Goal: Information Seeking & Learning: Learn about a topic

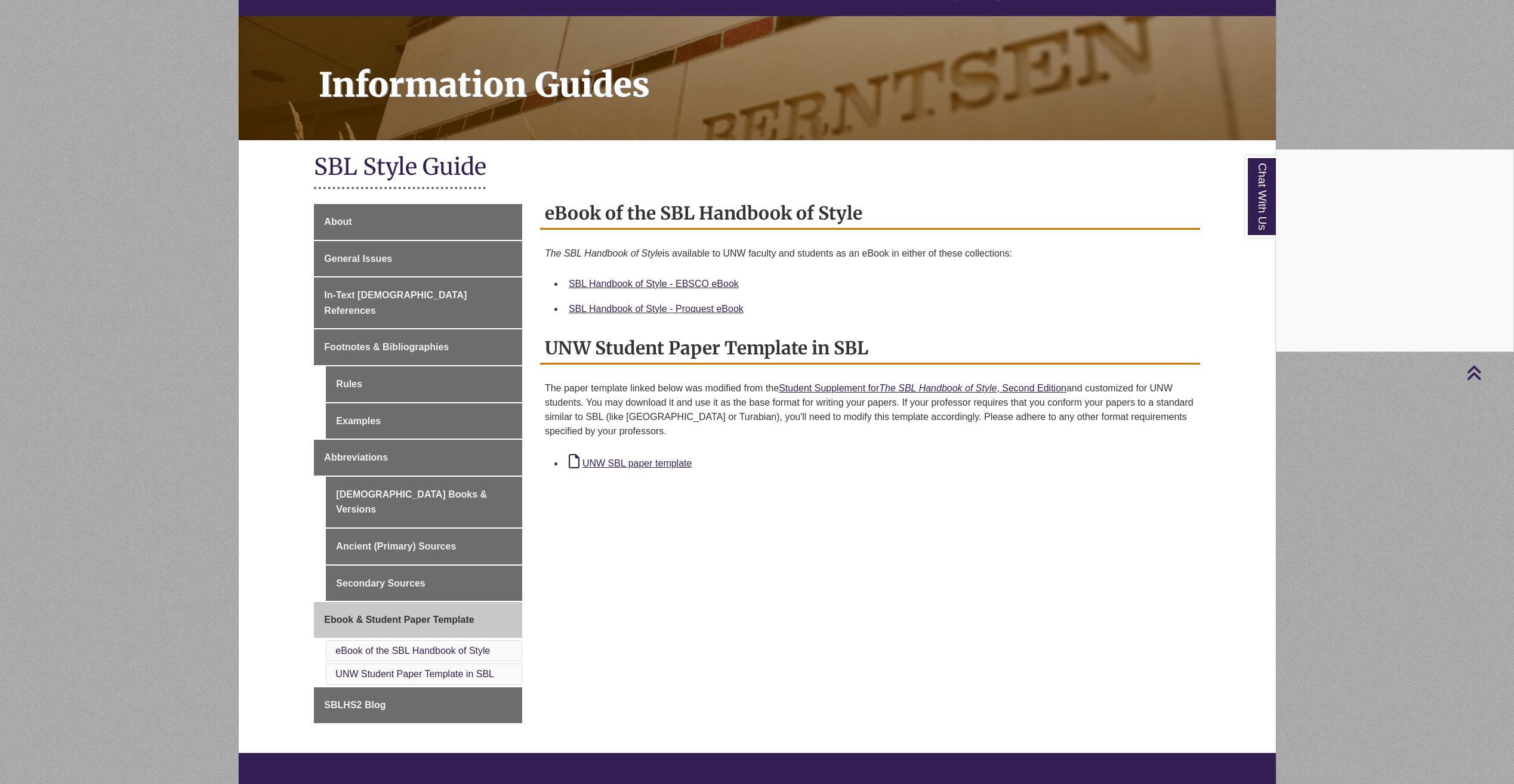
scroll to position [120, 0]
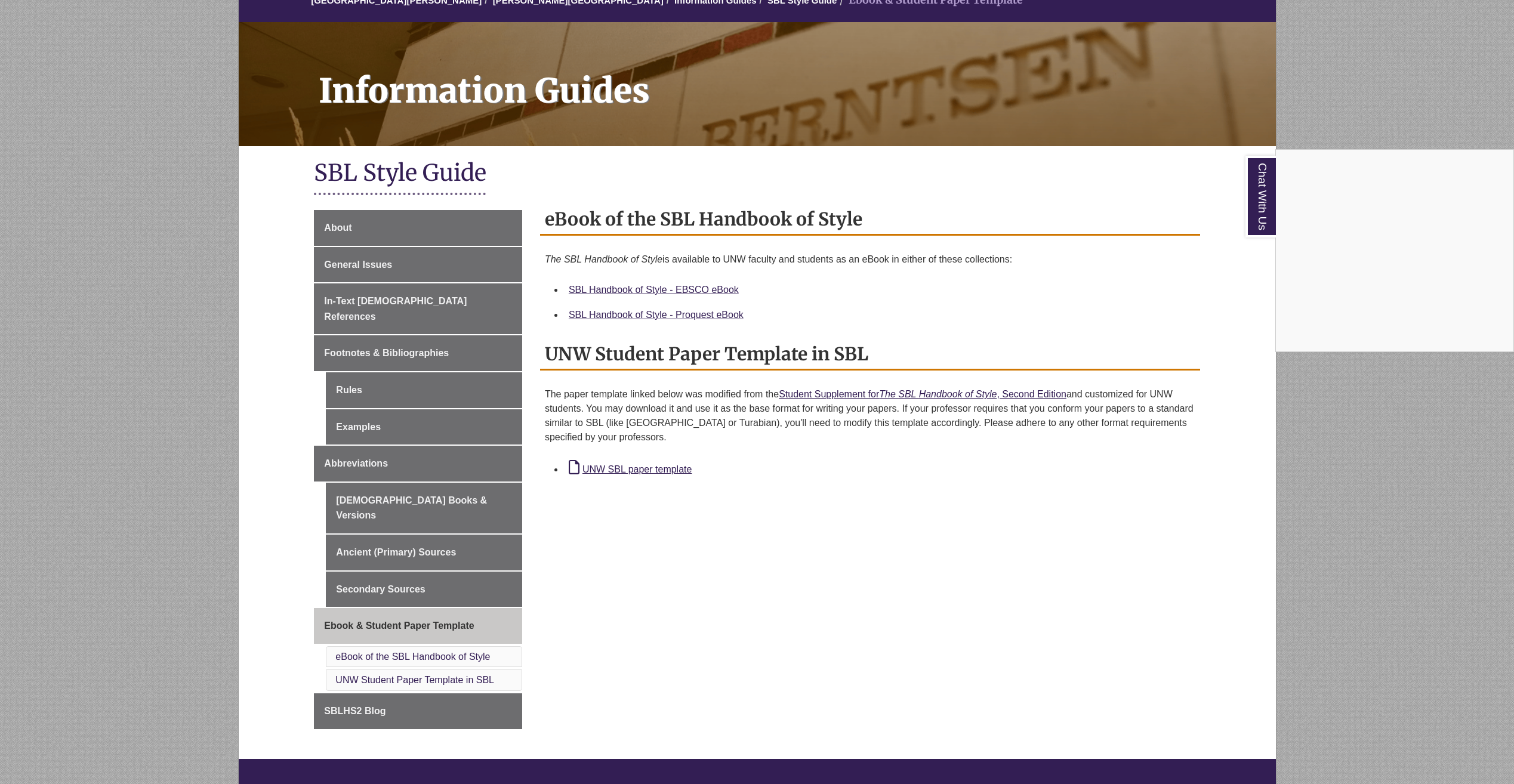
click at [407, 488] on div "Chat With Us" at bounding box center [757, 392] width 1514 height 784
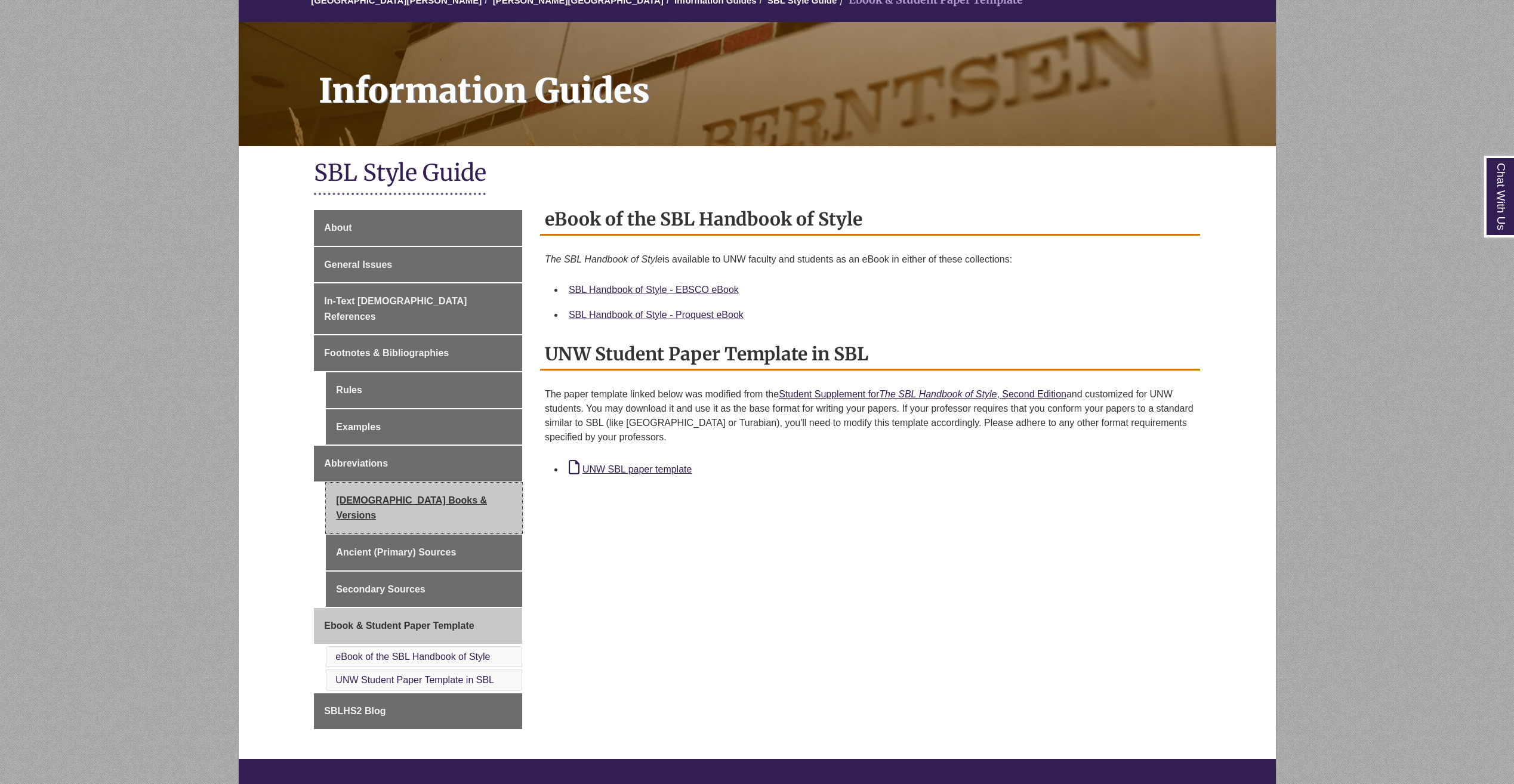
click at [407, 483] on link "[DEMOGRAPHIC_DATA] Books & Versions" at bounding box center [424, 508] width 196 height 51
click at [407, 483] on link "[DEMOGRAPHIC_DATA] Books & Versions" at bounding box center [424, 508] width 196 height 51
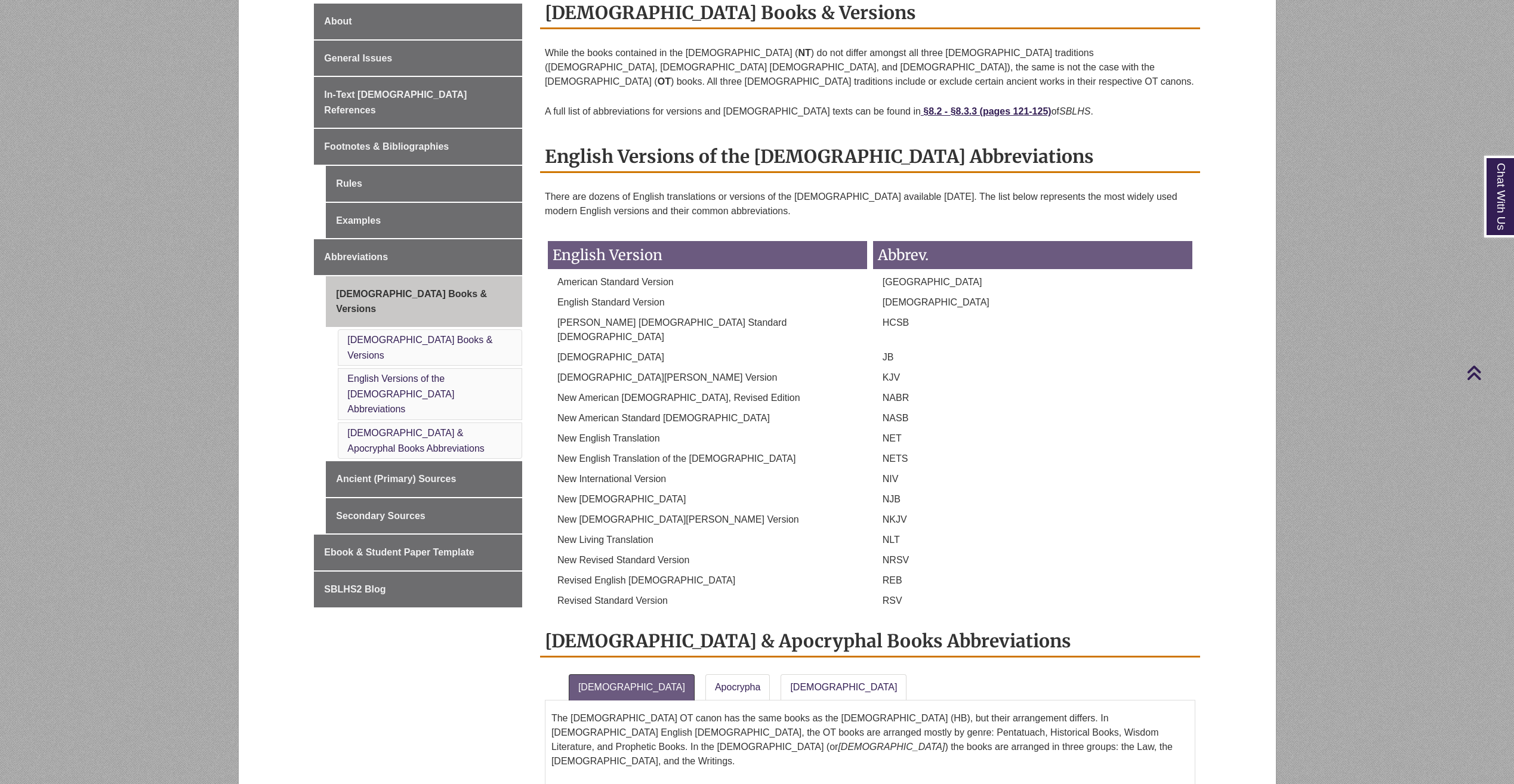
scroll to position [239, 0]
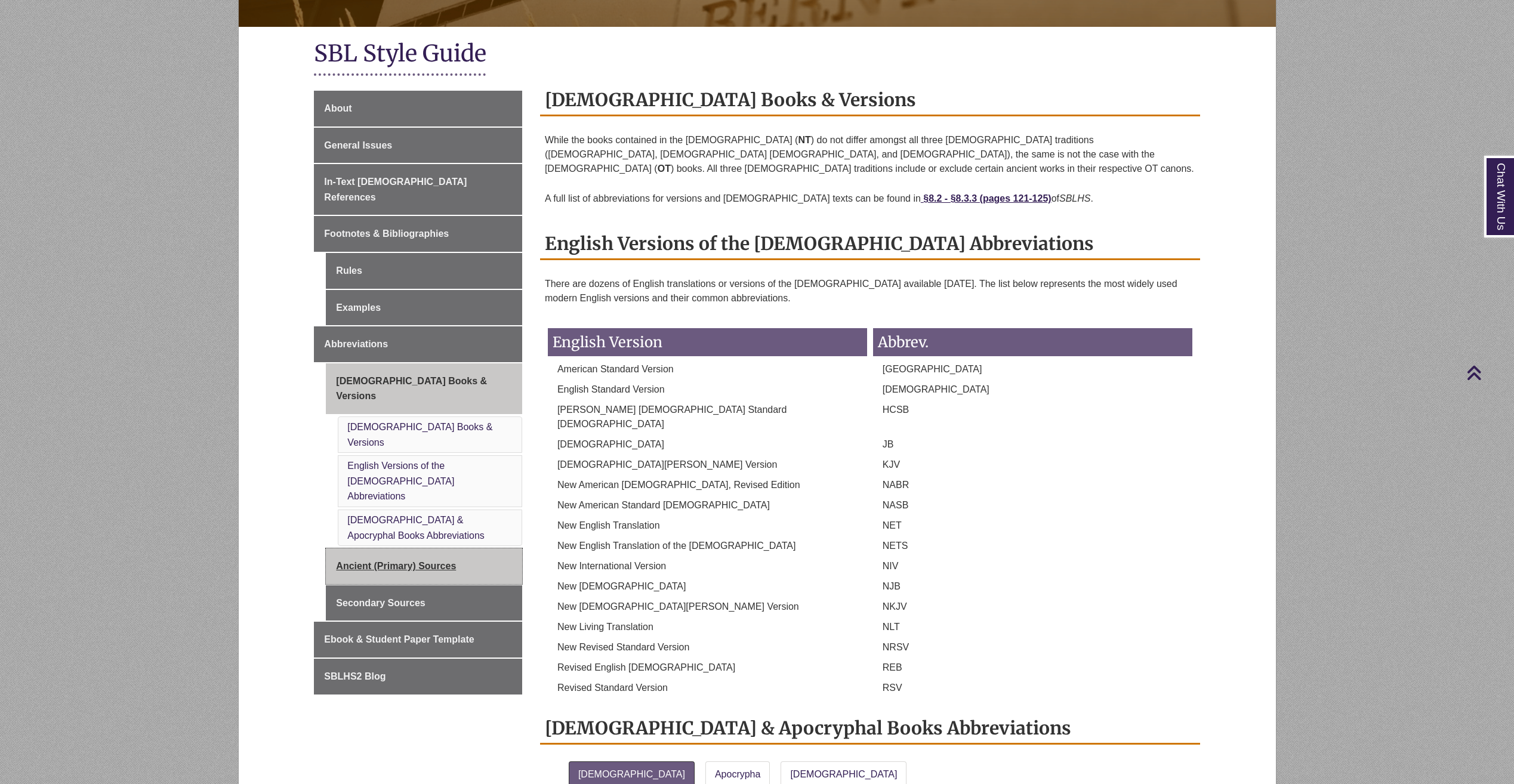
click at [428, 549] on link "Ancient (Primary) Sources" at bounding box center [424, 566] width 196 height 36
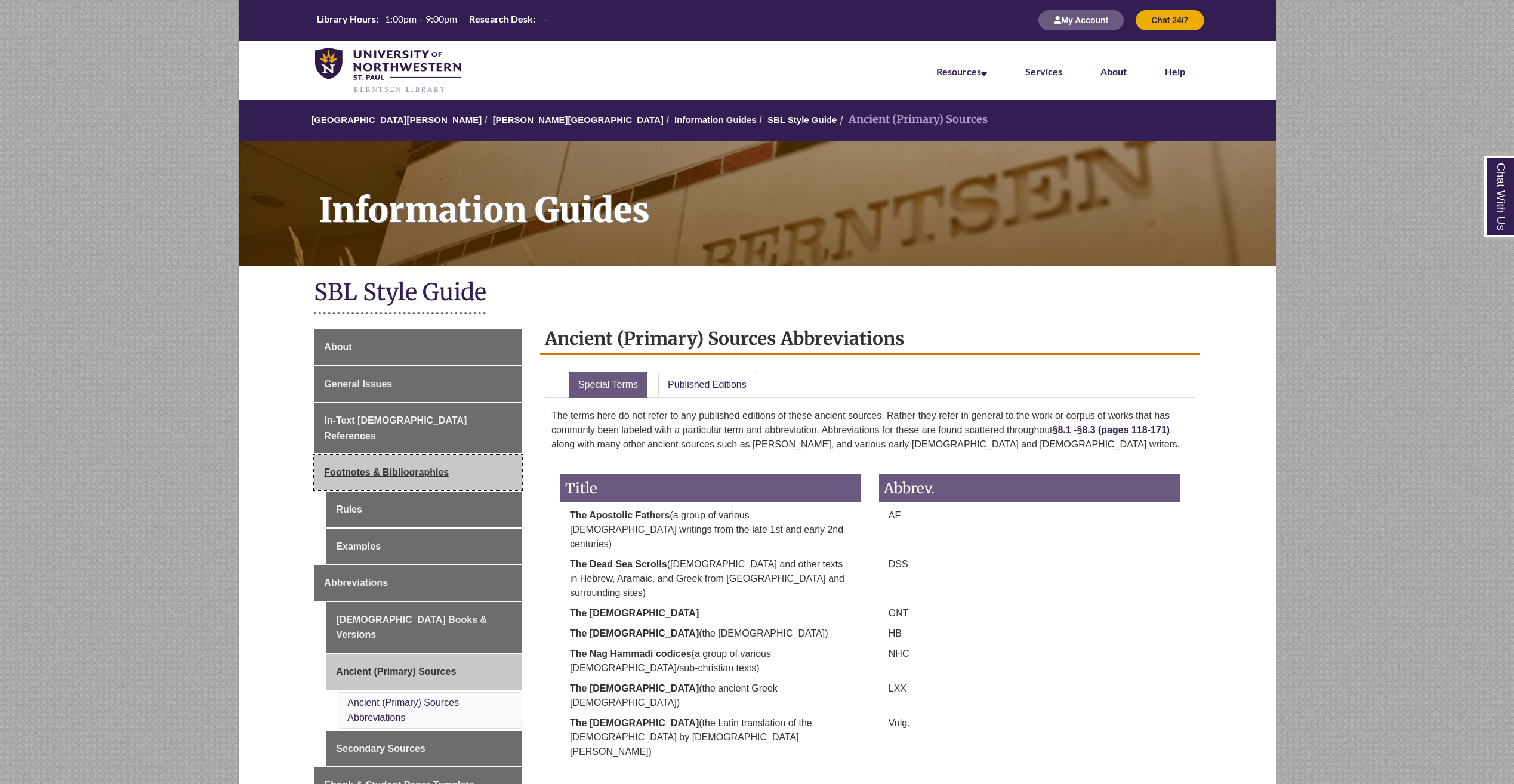
click at [420, 467] on span "Footnotes & Bibliographies" at bounding box center [387, 472] width 125 height 10
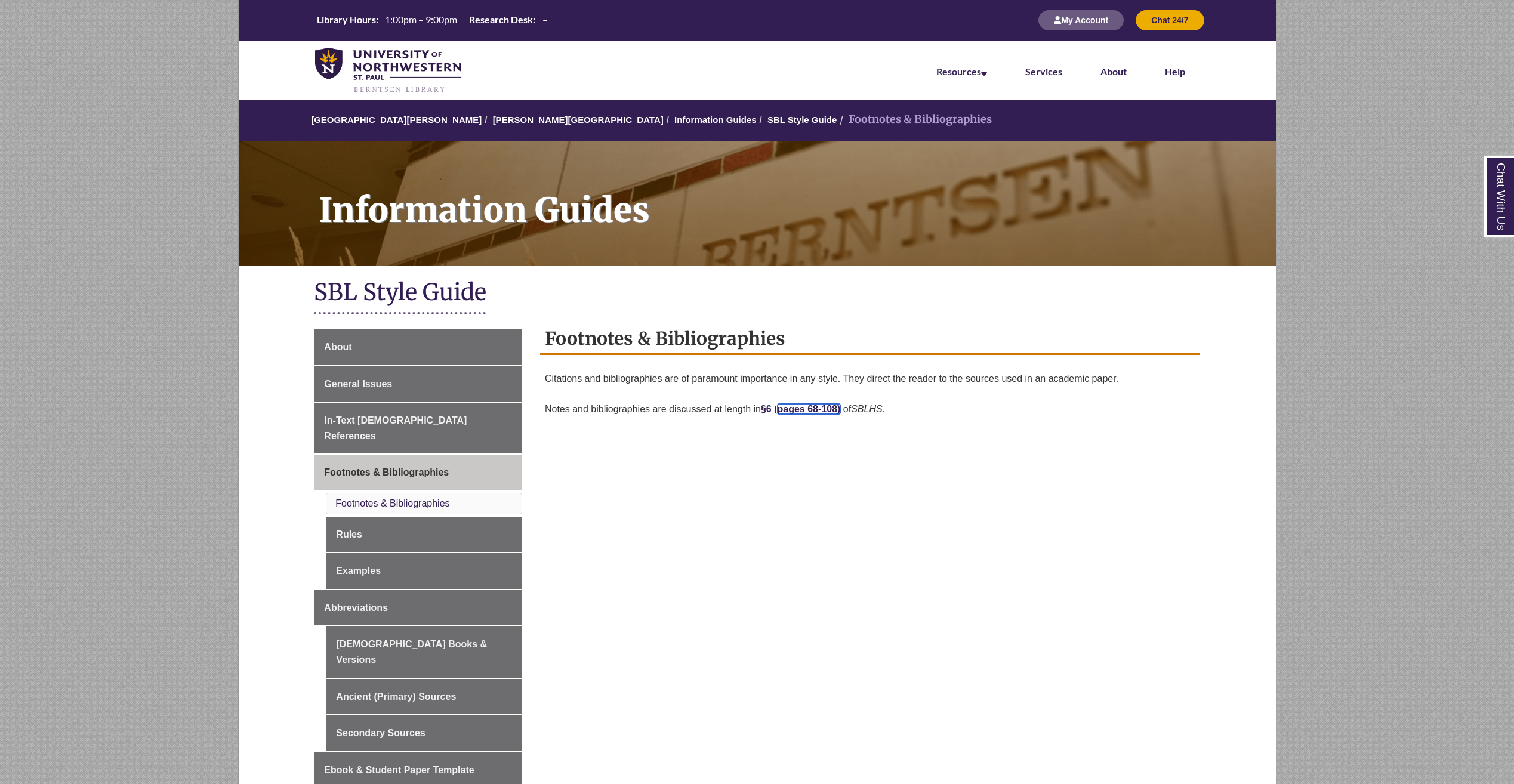
click at [793, 409] on link "pages 68-108)" at bounding box center [809, 409] width 63 height 10
